Goal: Information Seeking & Learning: Stay updated

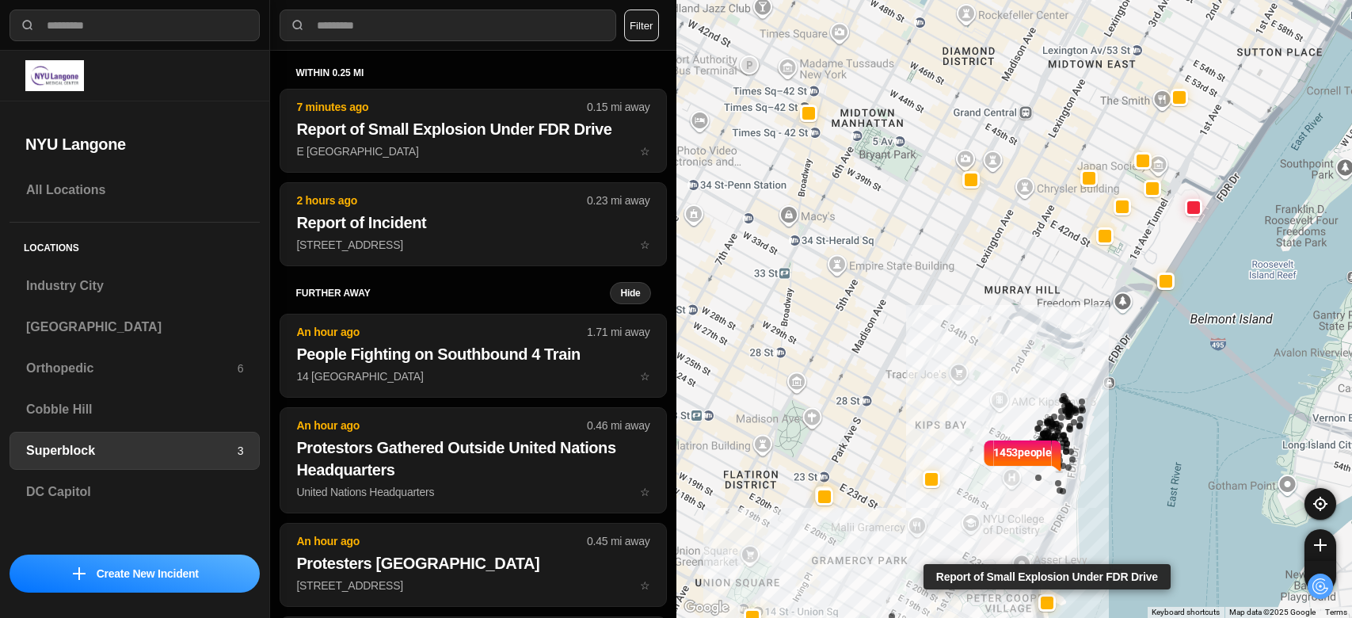
select select "*"
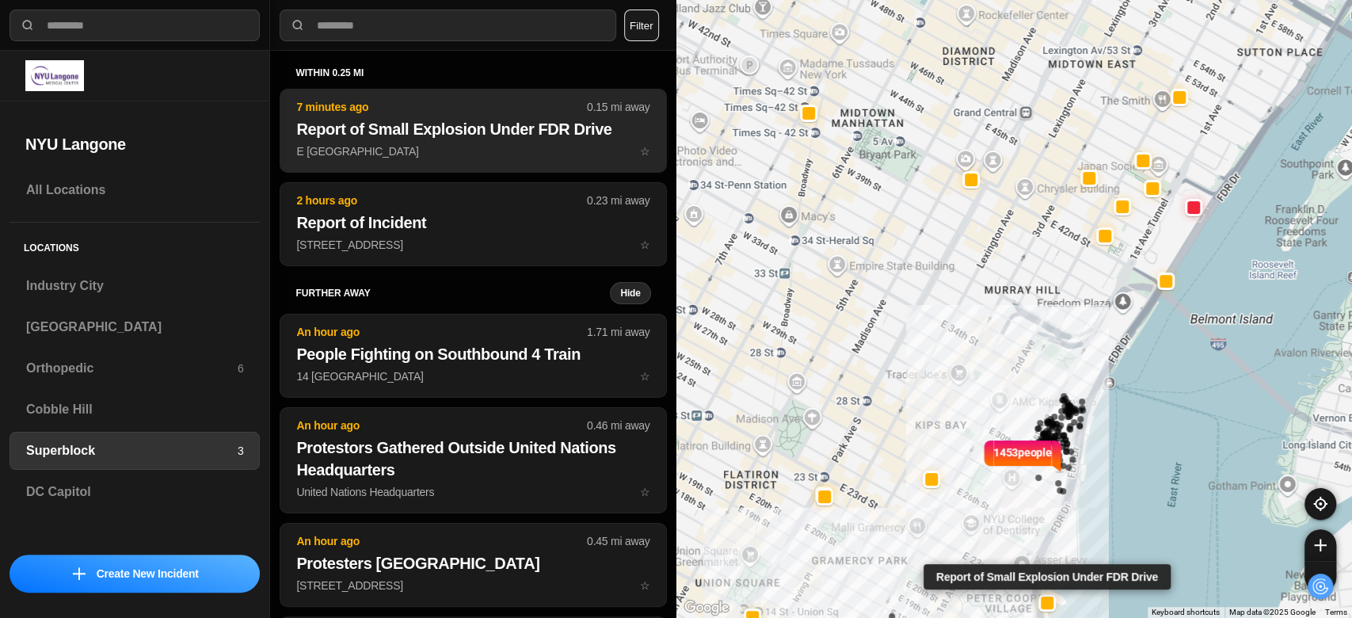
drag, startPoint x: 0, startPoint y: 0, endPoint x: 428, endPoint y: 136, distance: 449.0
click at [428, 136] on h2 "Report of Small Explosion Under FDR Drive" at bounding box center [472, 129] width 353 height 22
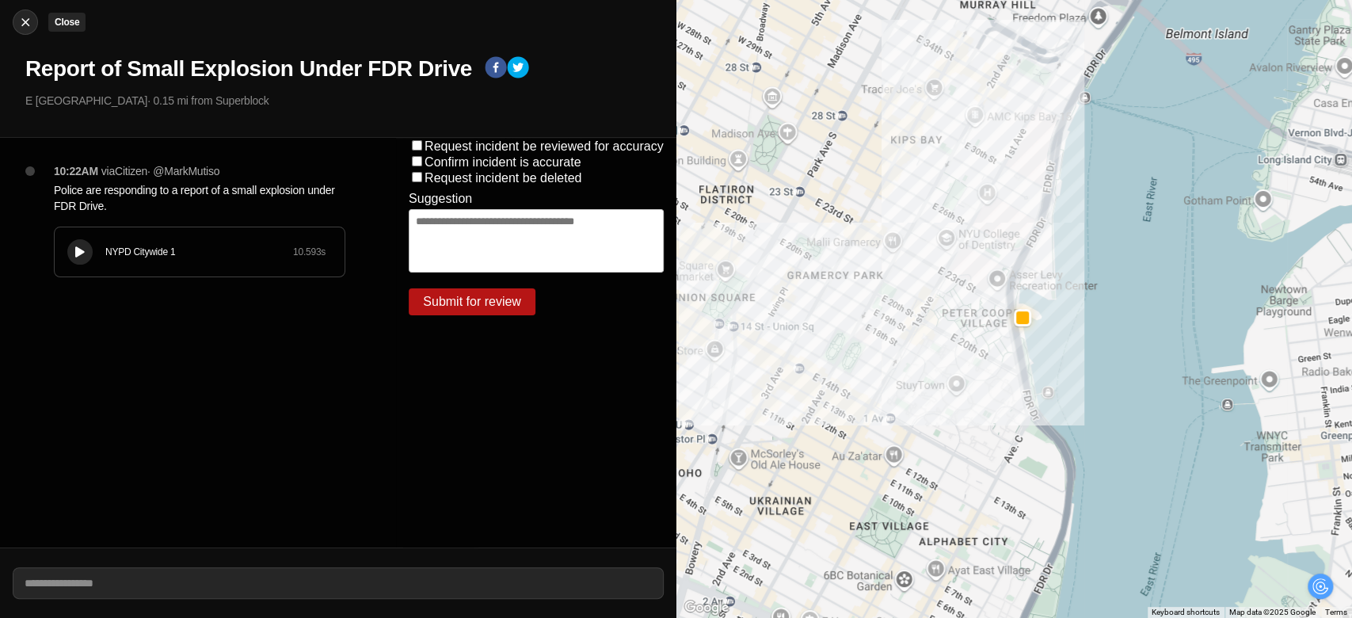
click at [26, 25] on img at bounding box center [25, 22] width 16 height 16
select select "*"
